Goal: Information Seeking & Learning: Find specific fact

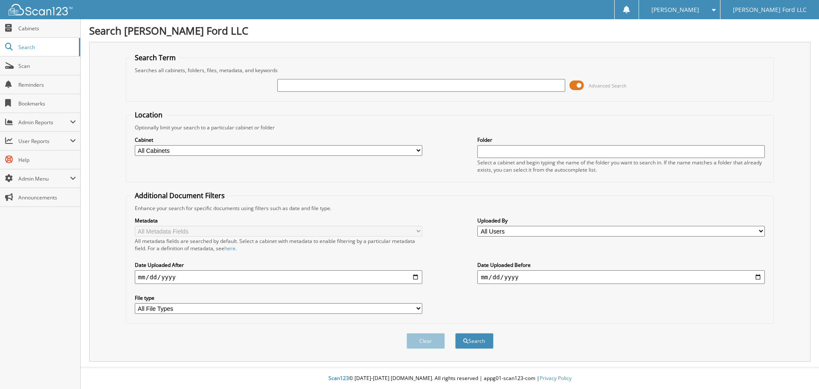
click at [473, 86] on input "text" at bounding box center [420, 85] width 287 height 13
type input "at&t"
click at [261, 153] on select "All Cabinets ACCOUNTS PAYABLE ACCOUNTS RECEIVABLE AUDIT DEALS AUTOMATE SERVICE …" at bounding box center [278, 150] width 287 height 11
select select "14242"
click at [135, 145] on select "All Cabinets ACCOUNTS PAYABLE ACCOUNTS RECEIVABLE AUDIT DEALS AUTOMATE SERVICE …" at bounding box center [278, 150] width 287 height 11
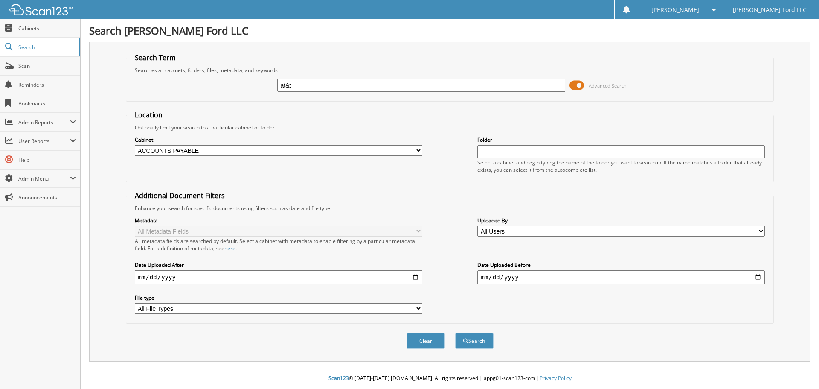
click at [459, 330] on div "Clear Search" at bounding box center [450, 340] width 648 height 35
click at [473, 339] on button "Search" at bounding box center [474, 341] width 38 height 16
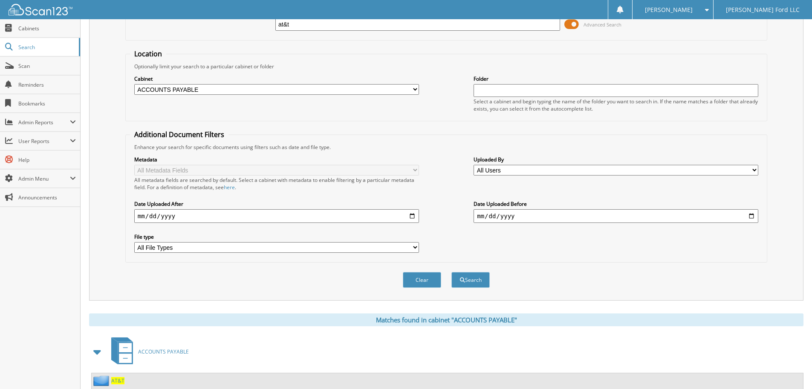
scroll to position [136, 0]
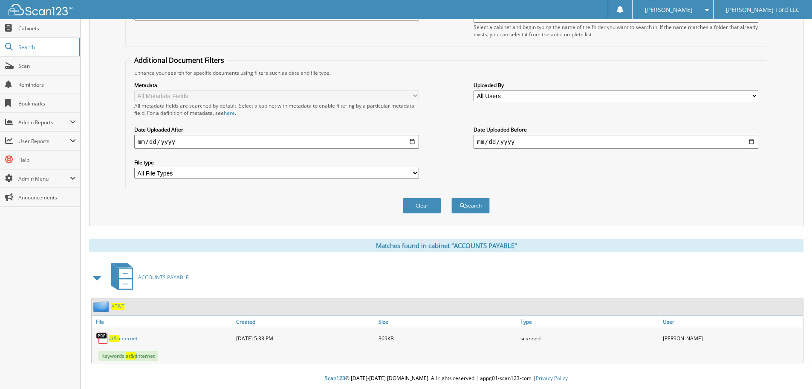
click at [119, 307] on span "AT&T" at bounding box center [117, 305] width 13 height 7
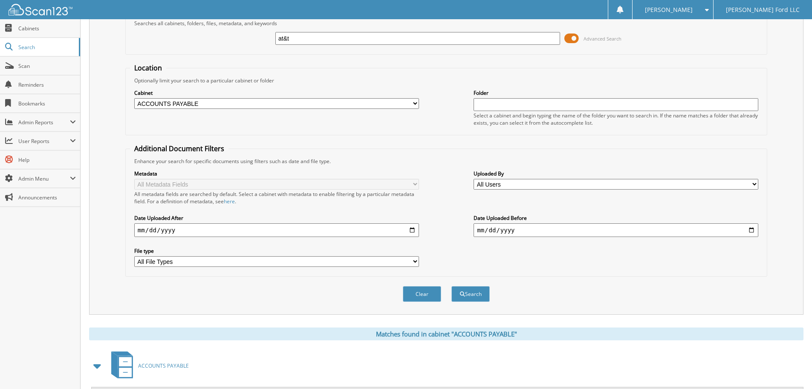
scroll to position [128, 0]
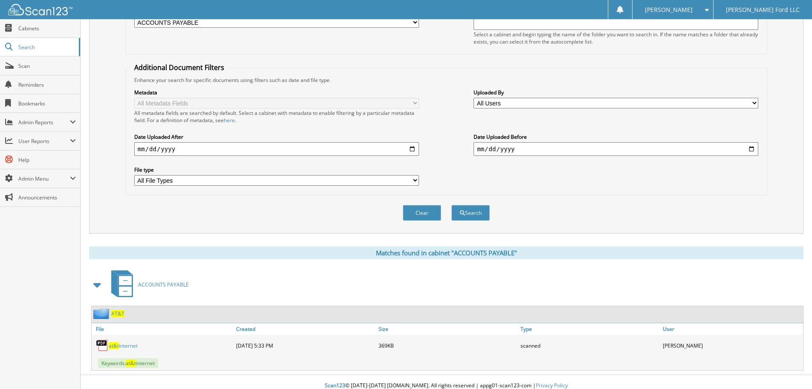
click at [121, 311] on span "AT&T" at bounding box center [117, 313] width 13 height 7
